Goal: Information Seeking & Learning: Learn about a topic

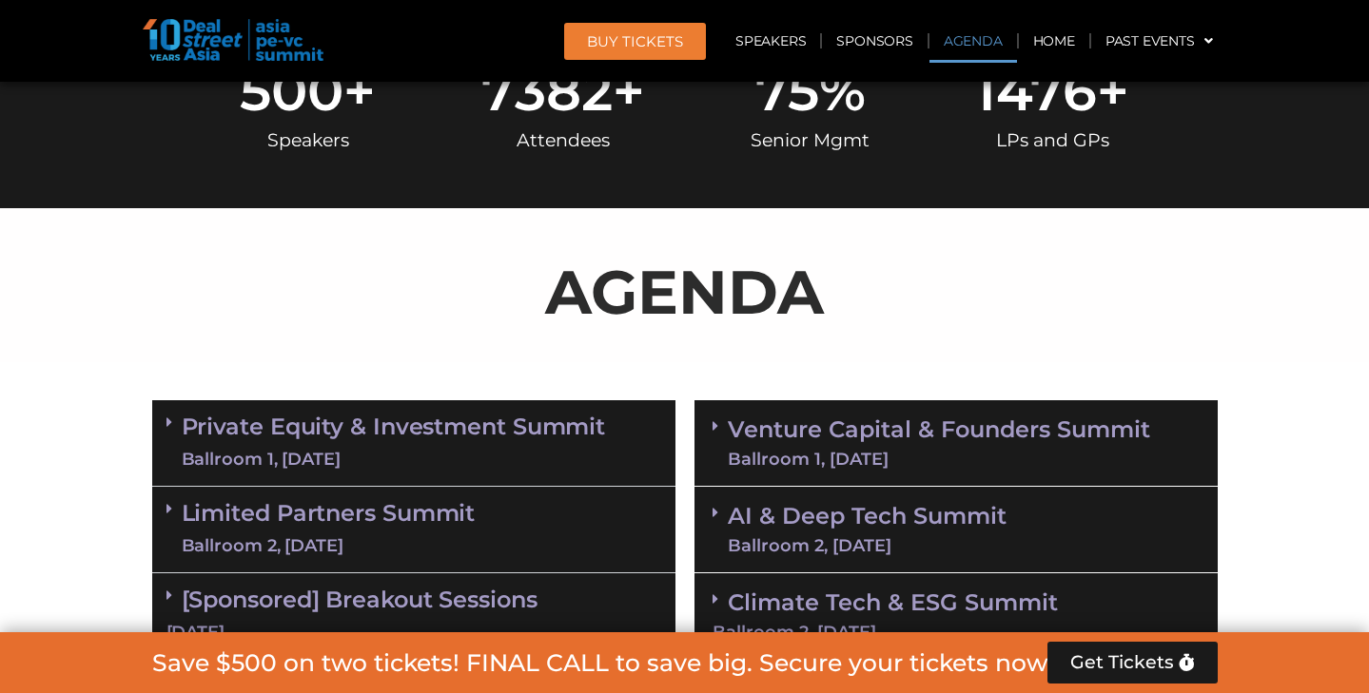
scroll to position [889, 0]
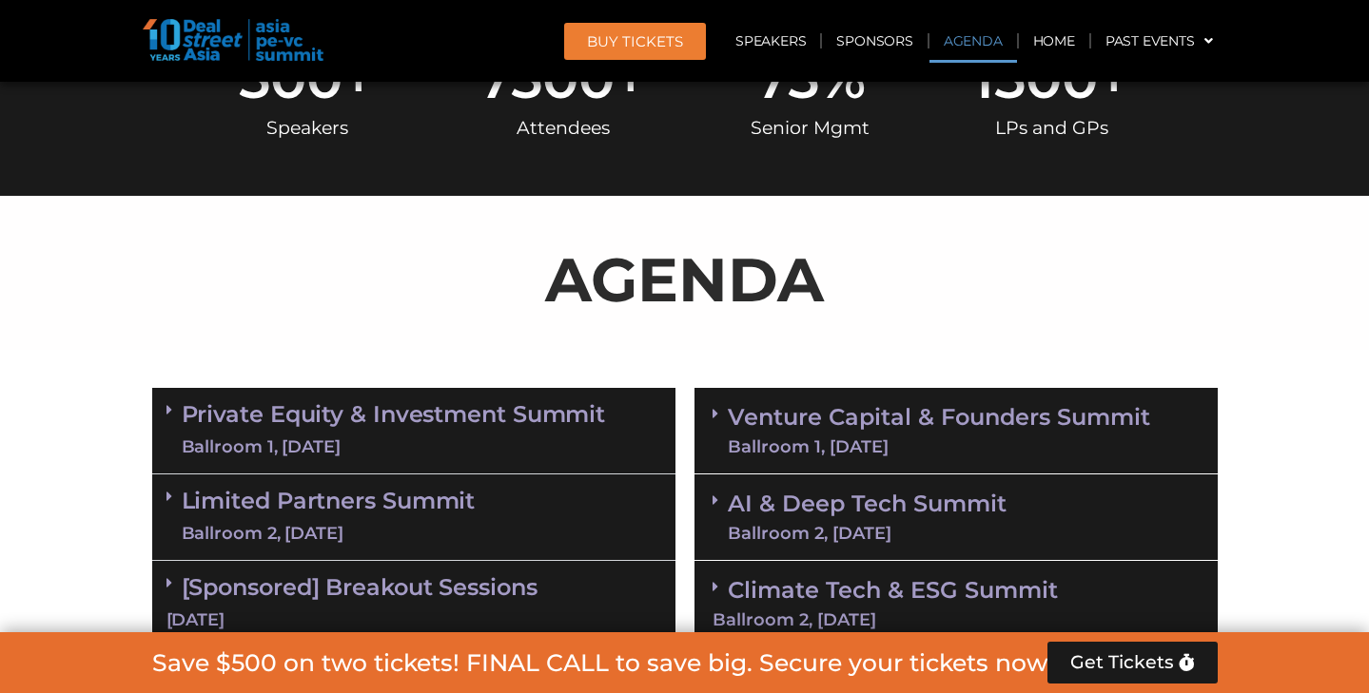
click at [453, 509] on link "Limited Partners [GEOGRAPHIC_DATA] 2, [DATE]" at bounding box center [329, 517] width 294 height 57
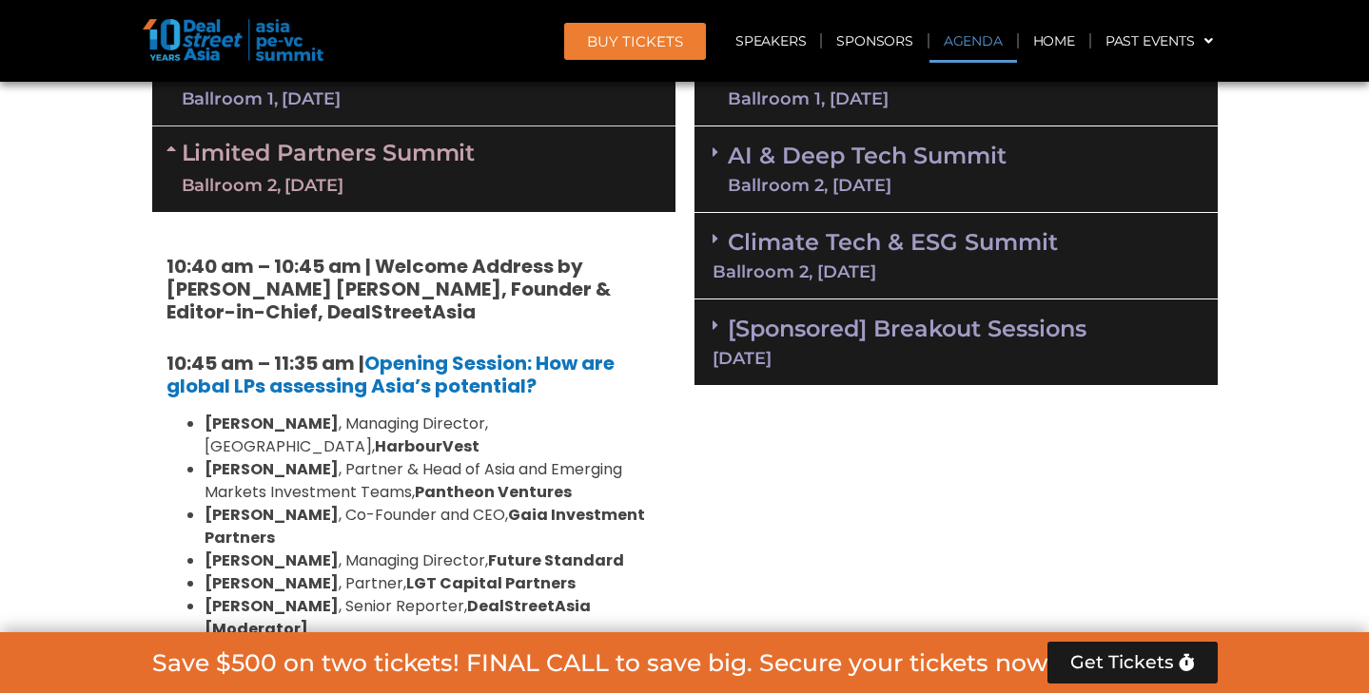
scroll to position [1273, 0]
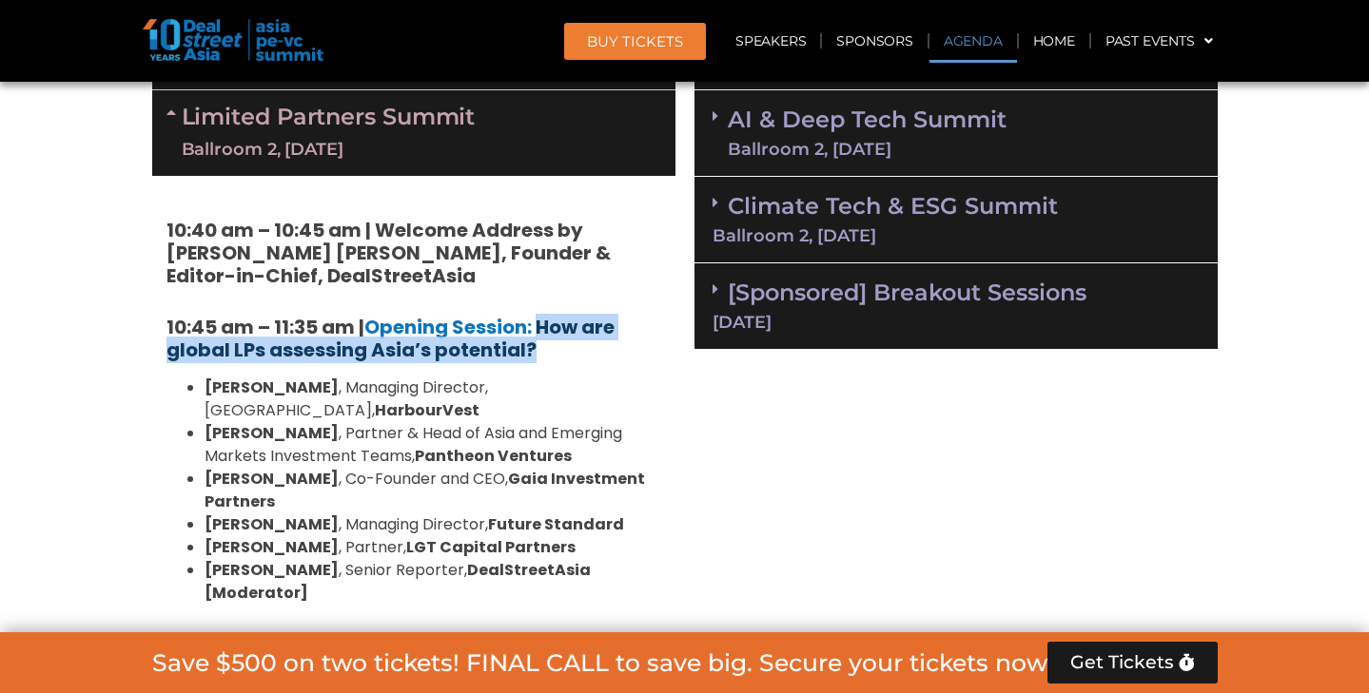
drag, startPoint x: 556, startPoint y: 346, endPoint x: 542, endPoint y: 329, distance: 22.3
click at [542, 329] on h5 "10:45 am – 11:35 am | Opening Session: How are global LPs assessing Asia’s pote…" at bounding box center [413, 339] width 495 height 46
copy h5 "How are global LPs assessing Asia’s potential?"
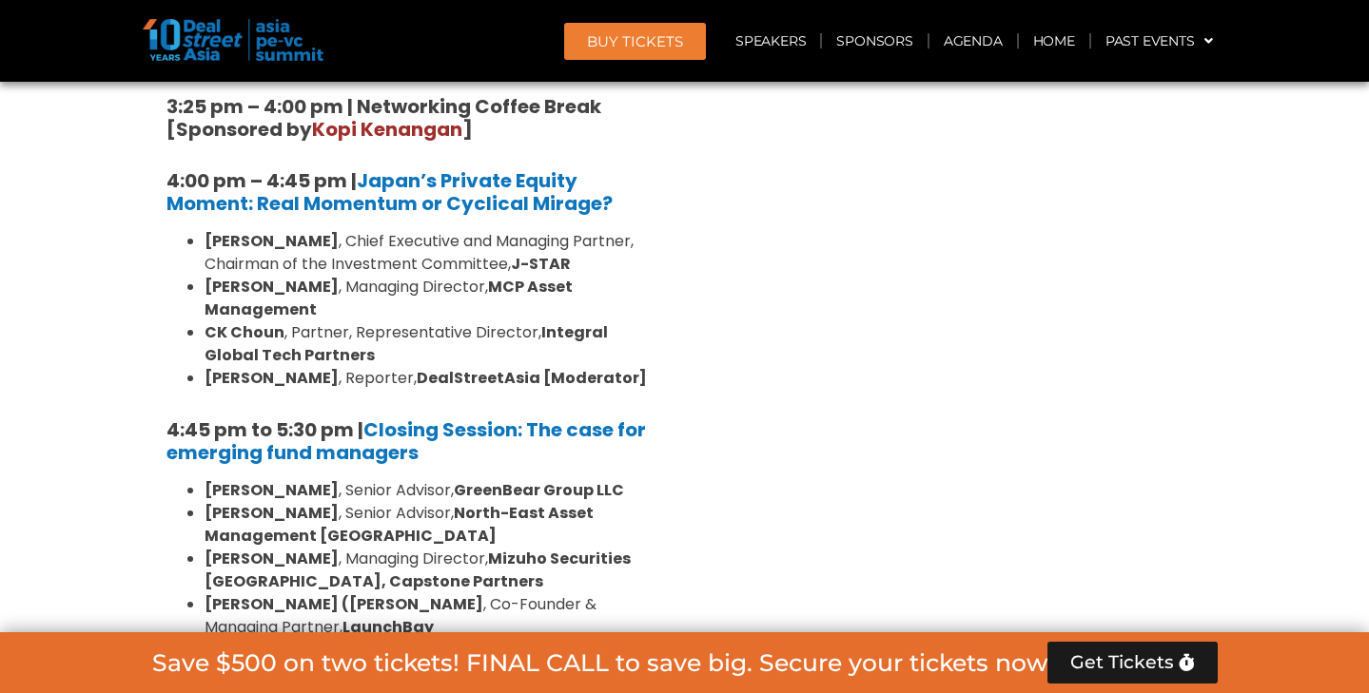
scroll to position [2805, 0]
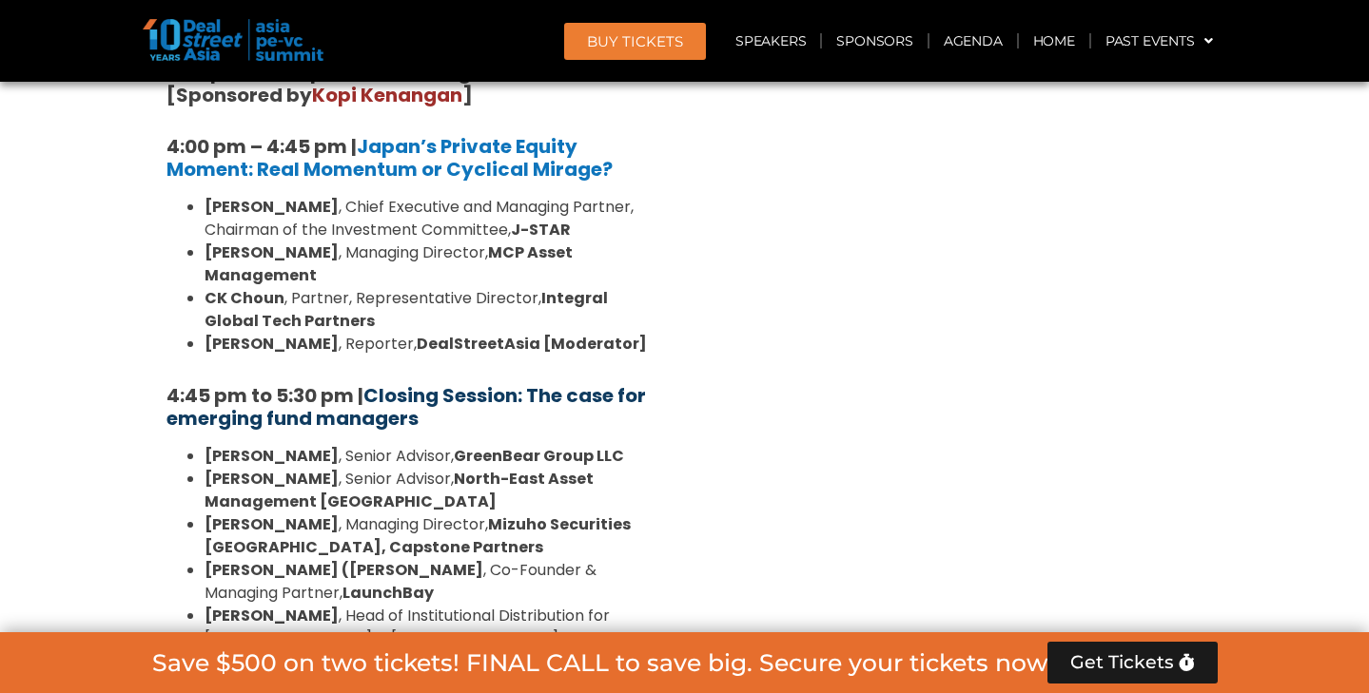
drag, startPoint x: 445, startPoint y: 310, endPoint x: 532, endPoint y: 274, distance: 93.8
click at [532, 384] on h5 "4:45 pm to 5:30 pm | Closing Session: The case for emerging fund managers" at bounding box center [413, 407] width 495 height 46
copy link "The case for emerging fund managers"
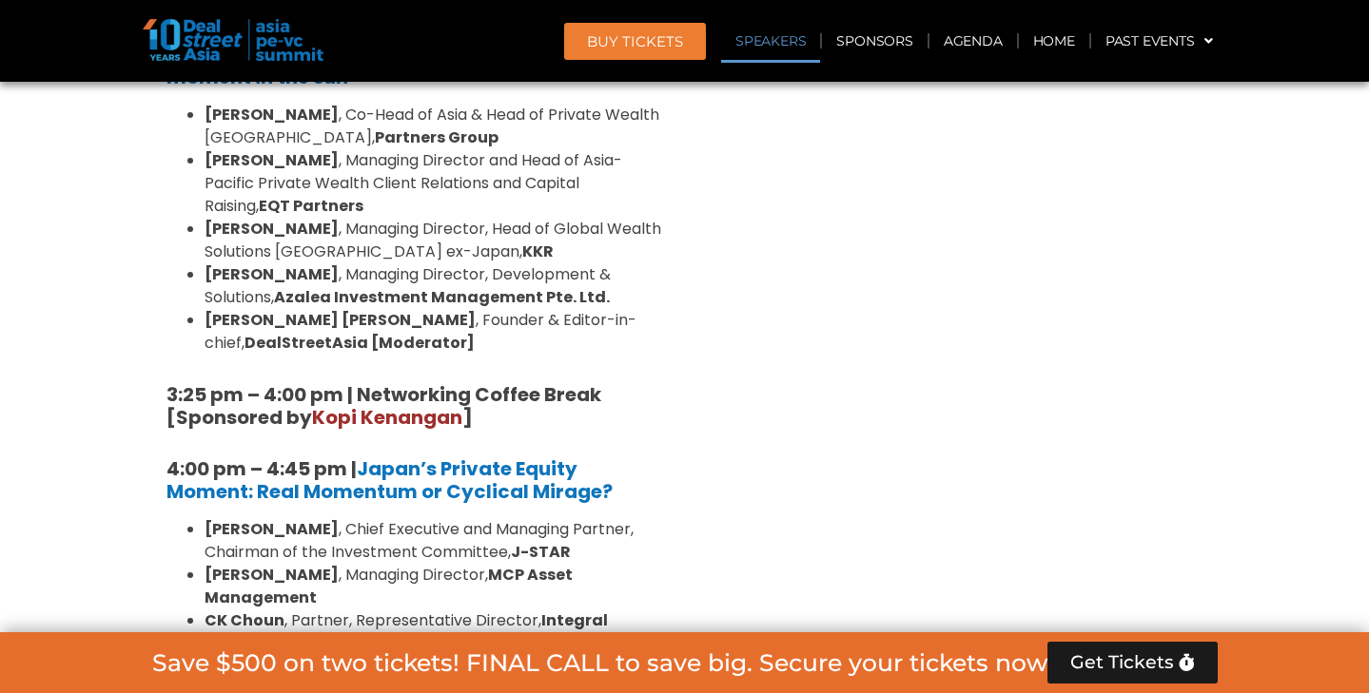
scroll to position [2495, 0]
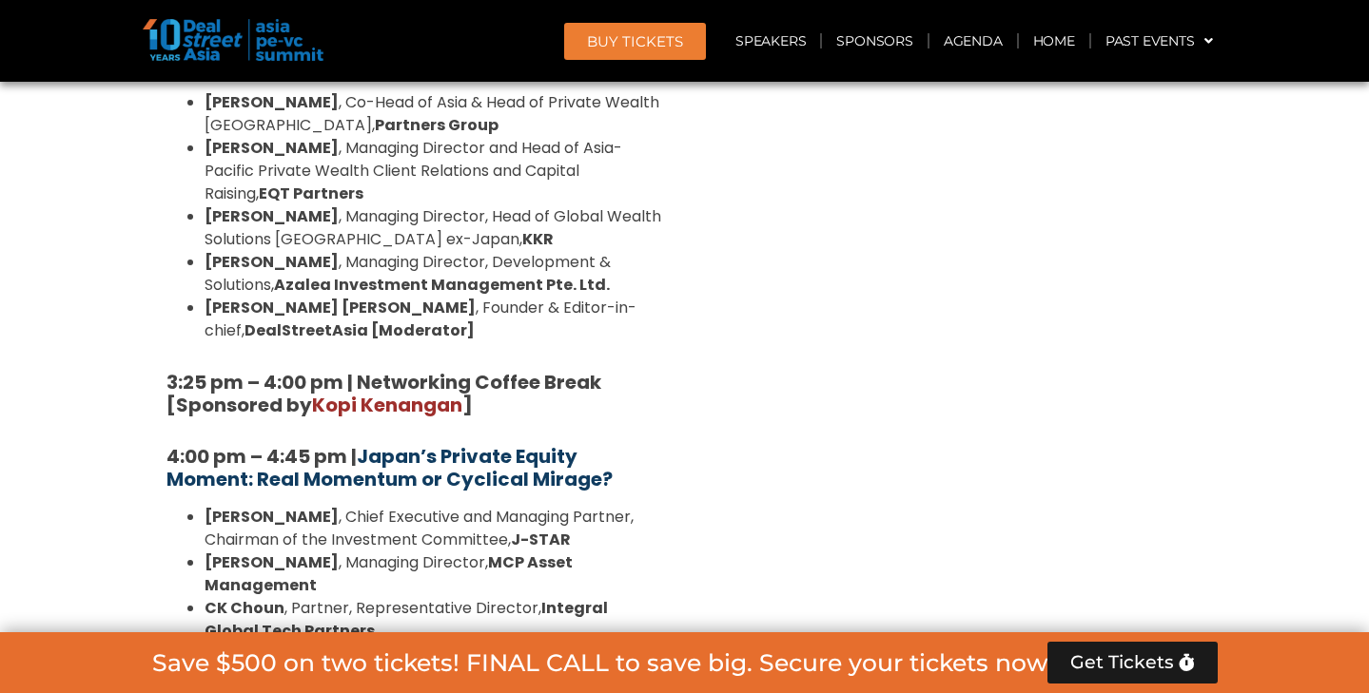
drag, startPoint x: 644, startPoint y: 367, endPoint x: 363, endPoint y: 338, distance: 282.1
click at [363, 445] on h5 "4:00 pm – 4:45 pm | Japan’s Private Equity Moment: Real Momentum or Cyclical Mi…" at bounding box center [413, 468] width 495 height 46
copy b "Japan’s Private Equity Moment: Real Momentum or Cyclical Mirage?"
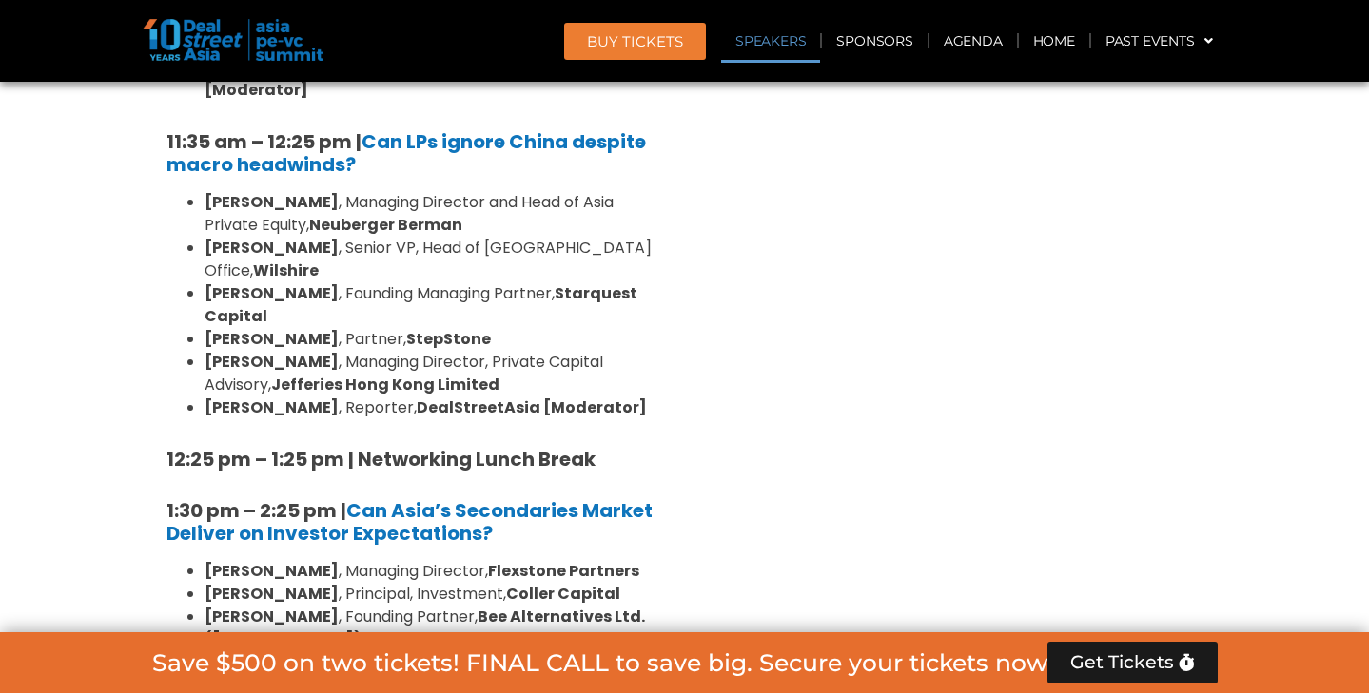
scroll to position [1692, 0]
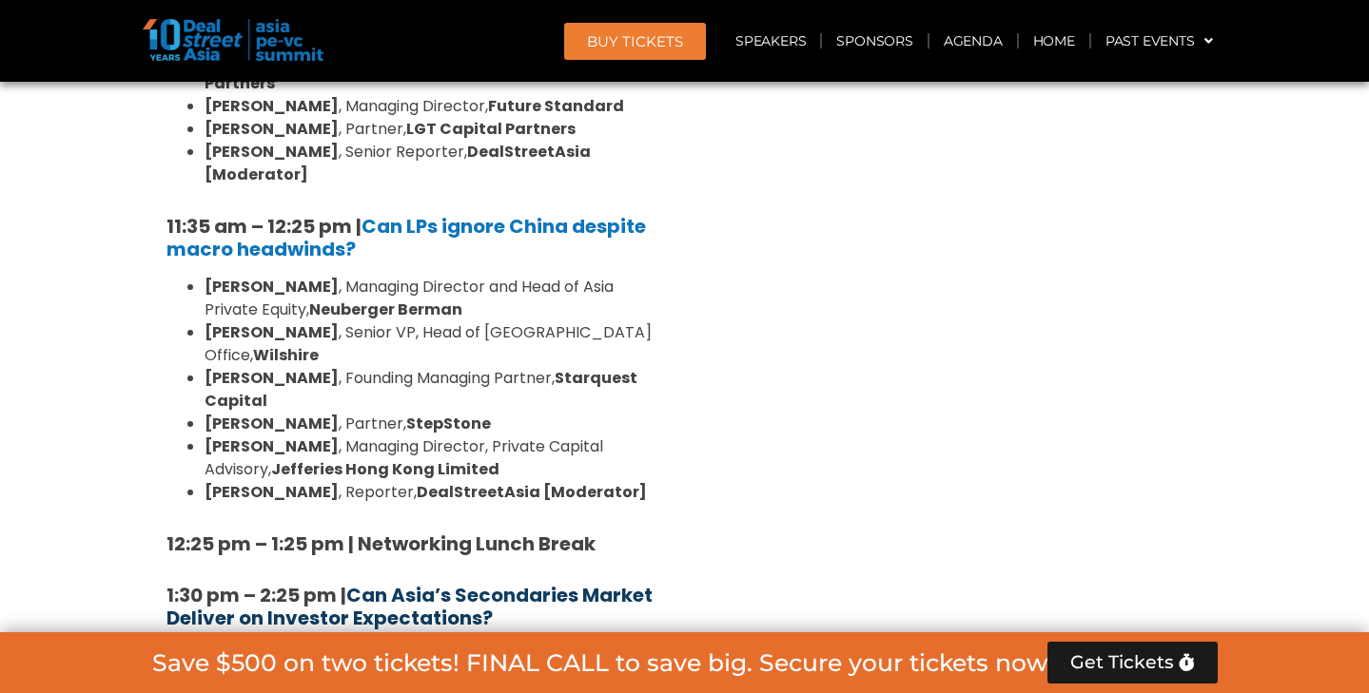
drag, startPoint x: 511, startPoint y: 549, endPoint x: 354, endPoint y: 528, distance: 158.3
click at [354, 584] on h5 "1:30 pm – 2:25 pm | Can Asia’s Secondaries Market Deliver on Investor Expectati…" at bounding box center [413, 607] width 495 height 46
copy b "Can Asia’s Secondaries Market Deliver on Investor Expectations?"
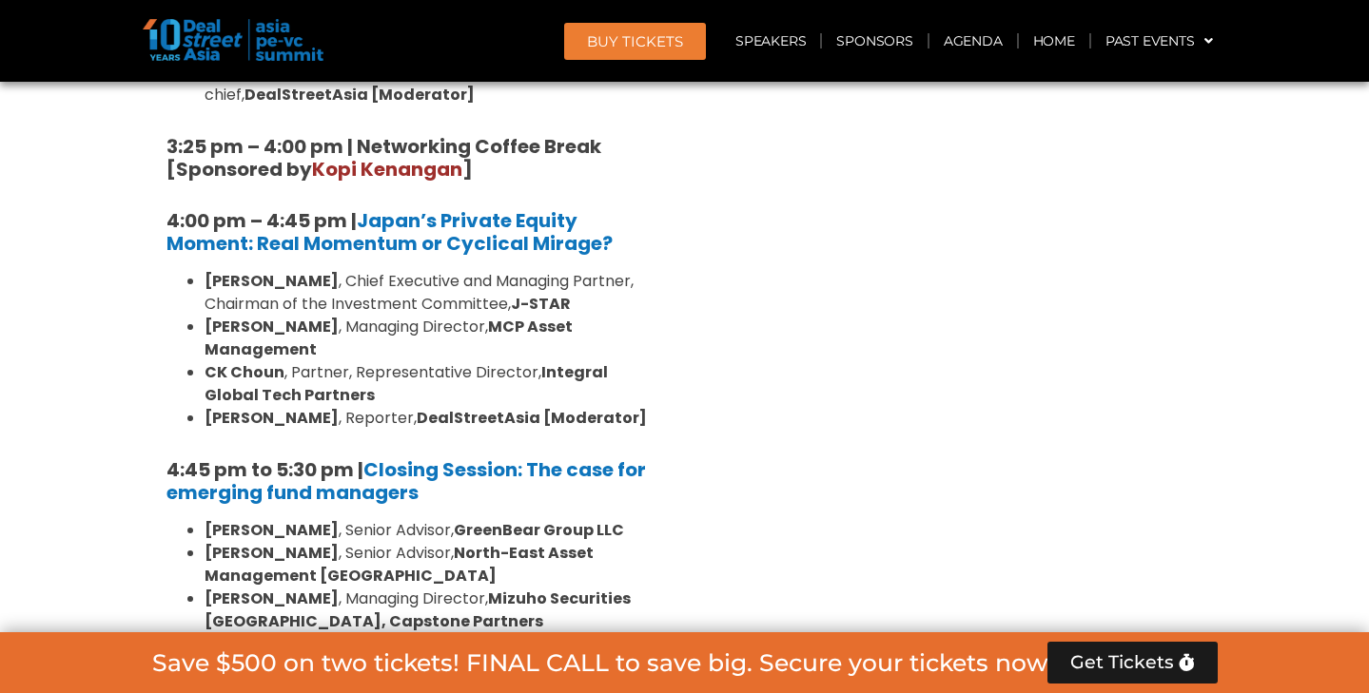
scroll to position [2974, 0]
